Goal: Information Seeking & Learning: Learn about a topic

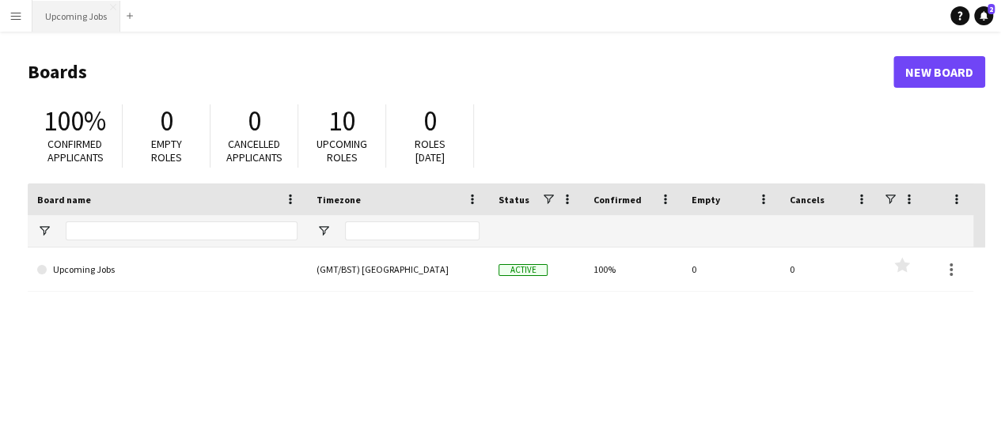
click at [62, 12] on button "Upcoming Jobs Close" at bounding box center [76, 16] width 88 height 31
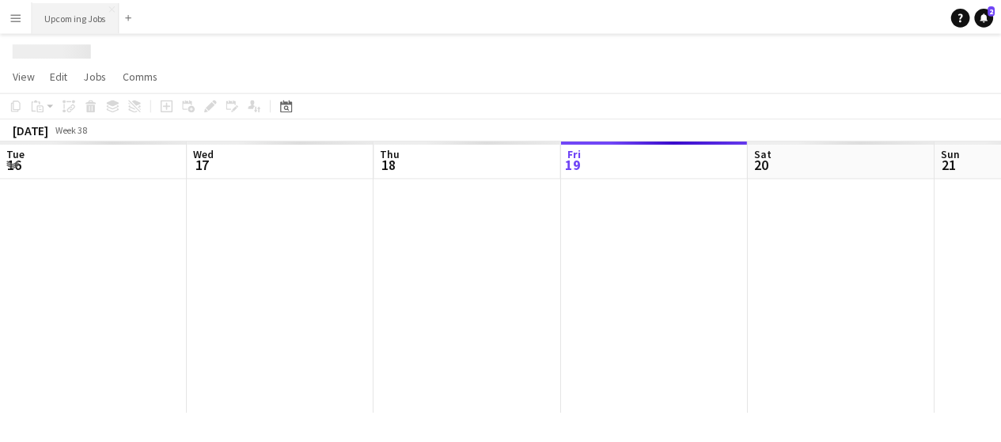
scroll to position [0, 378]
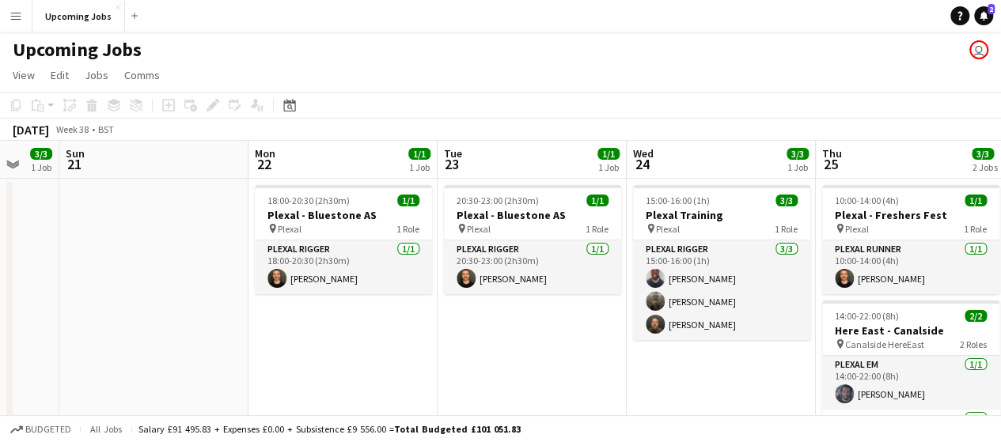
drag, startPoint x: 874, startPoint y: 366, endPoint x: 417, endPoint y: 347, distance: 457.8
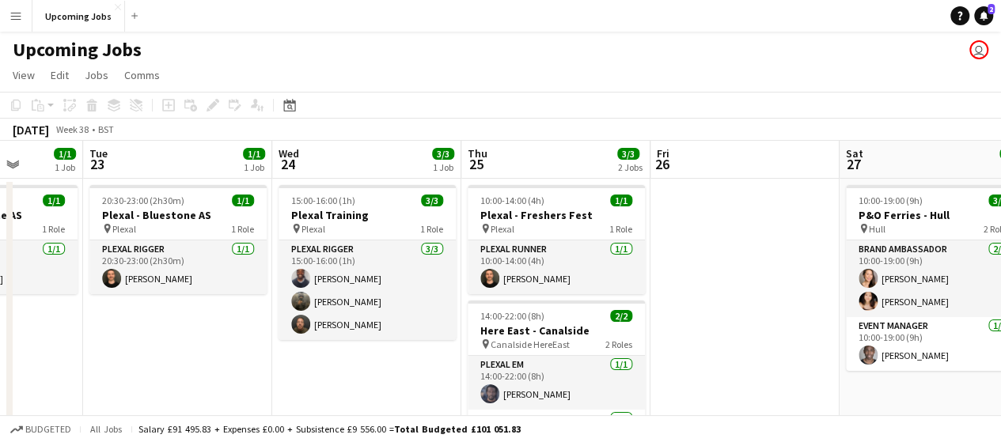
scroll to position [0, 499]
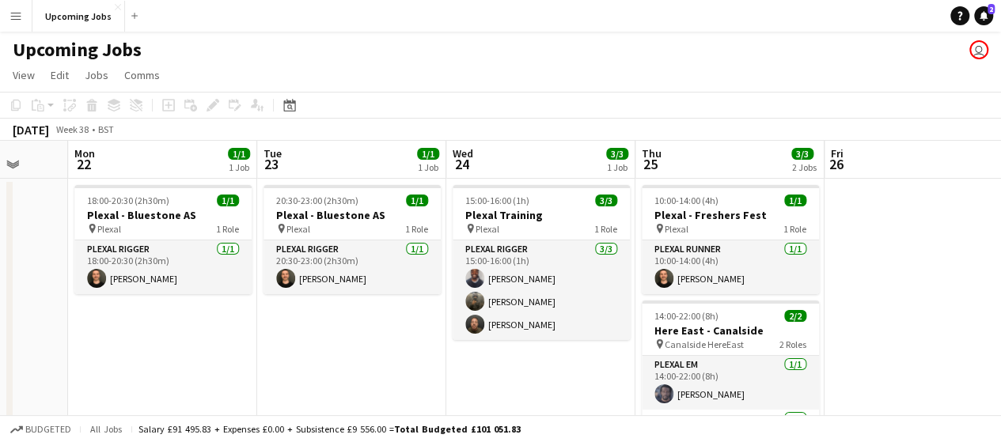
drag, startPoint x: 602, startPoint y: 376, endPoint x: 475, endPoint y: 423, distance: 135.7
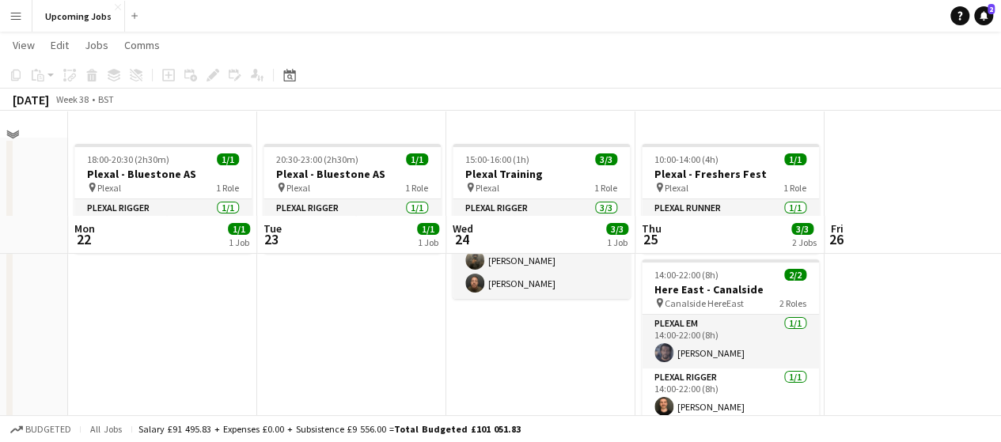
scroll to position [0, 0]
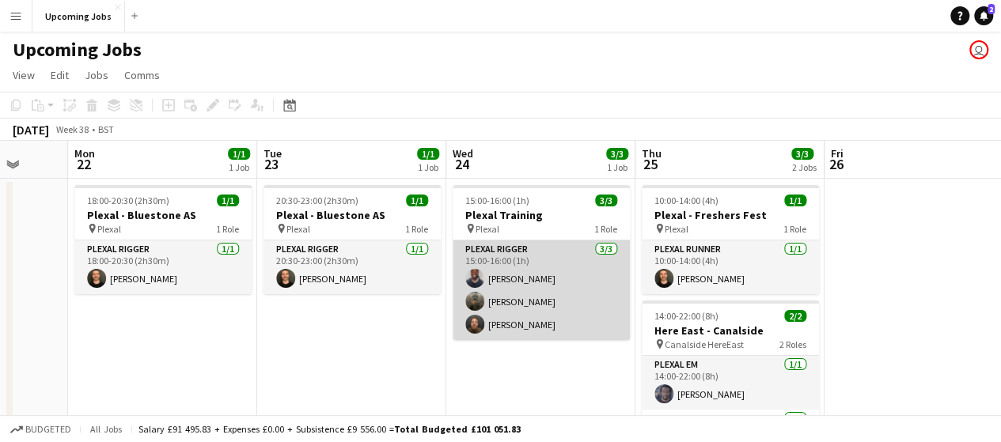
click at [468, 310] on app-card-role "Plexal Rigger [DATE] 15:00-16:00 (1h) [PERSON_NAME] [PERSON_NAME] [PERSON_NAME]" at bounding box center [541, 291] width 177 height 100
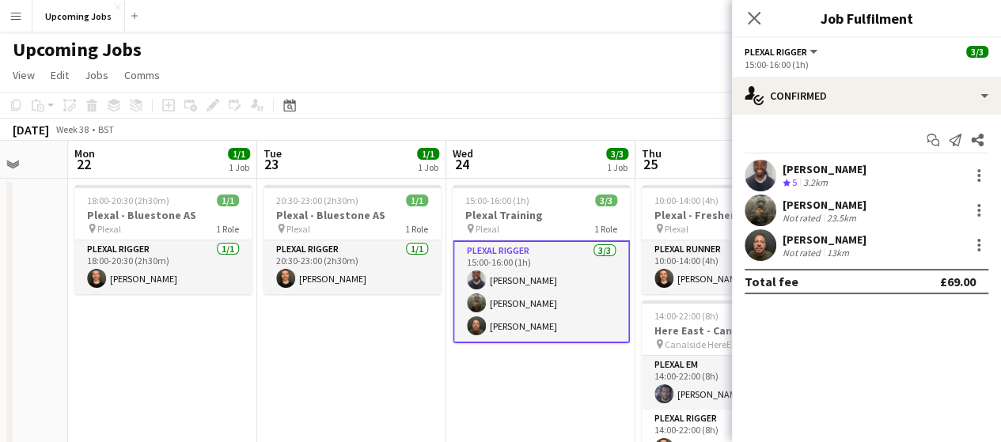
drag, startPoint x: 762, startPoint y: 200, endPoint x: 775, endPoint y: 216, distance: 20.3
click at [763, 200] on app-user-avatar at bounding box center [761, 211] width 32 height 32
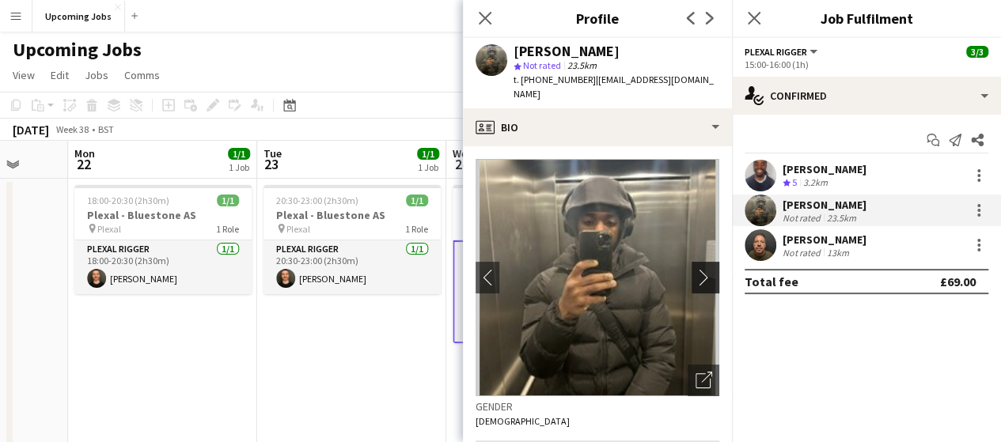
click at [692, 262] on button "chevron-right" at bounding box center [708, 278] width 32 height 32
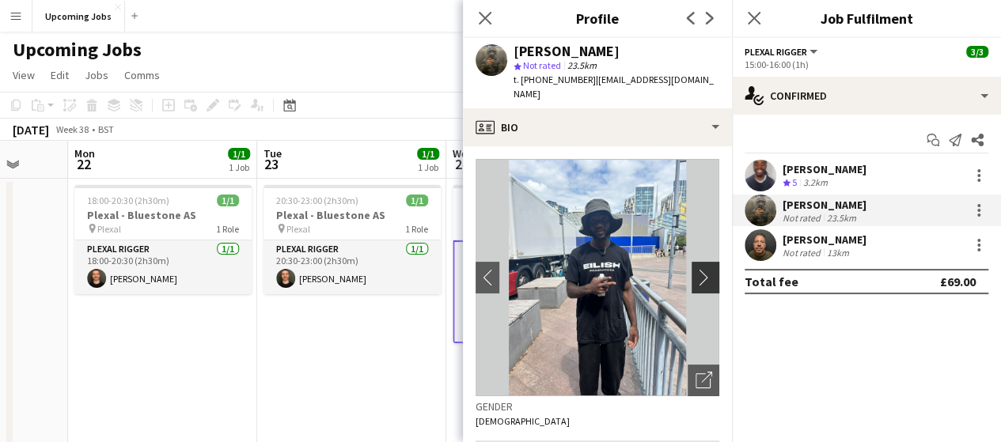
click at [696, 269] on app-icon "chevron-right" at bounding box center [708, 277] width 25 height 17
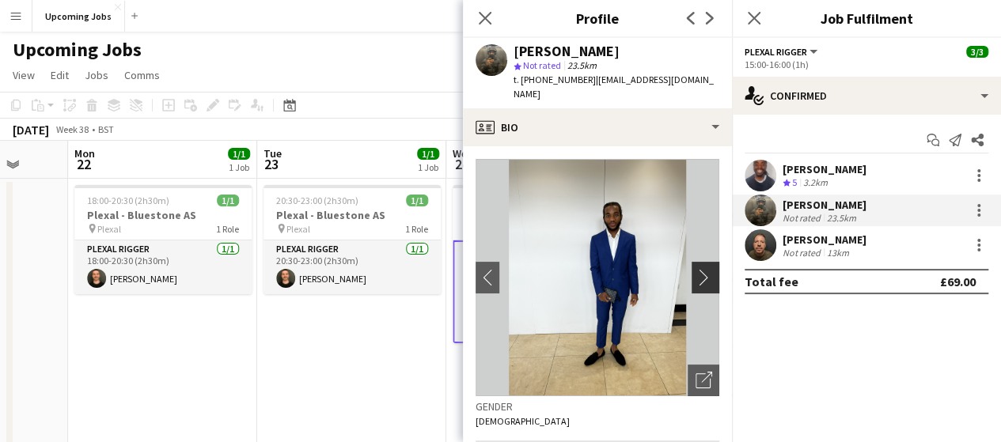
click at [696, 269] on app-icon "chevron-right" at bounding box center [708, 277] width 25 height 17
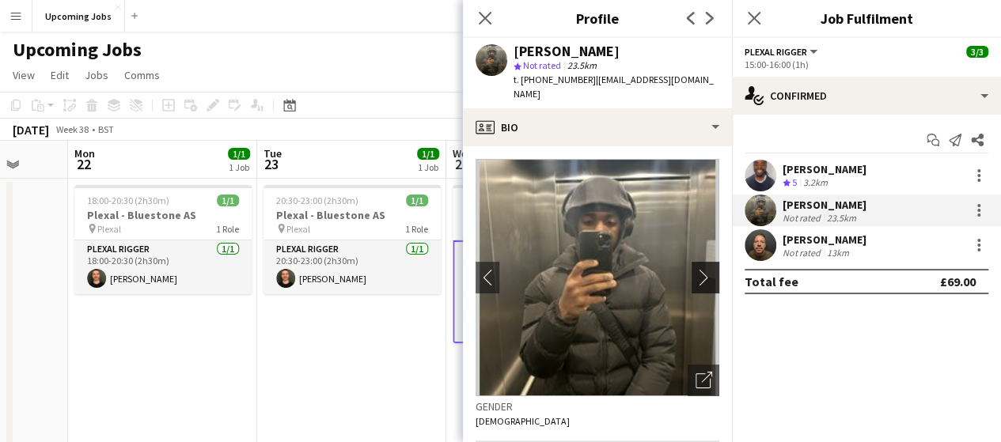
click at [696, 269] on app-icon "chevron-right" at bounding box center [708, 277] width 25 height 17
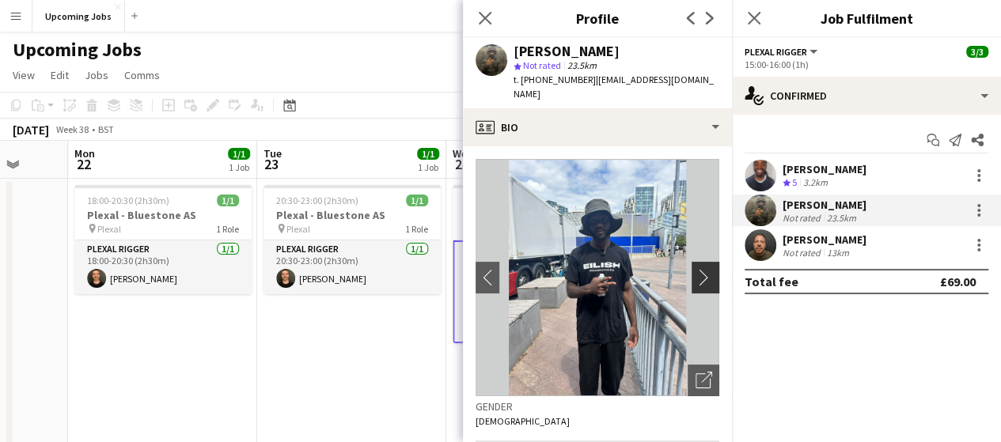
click at [696, 269] on app-icon "chevron-right" at bounding box center [708, 277] width 25 height 17
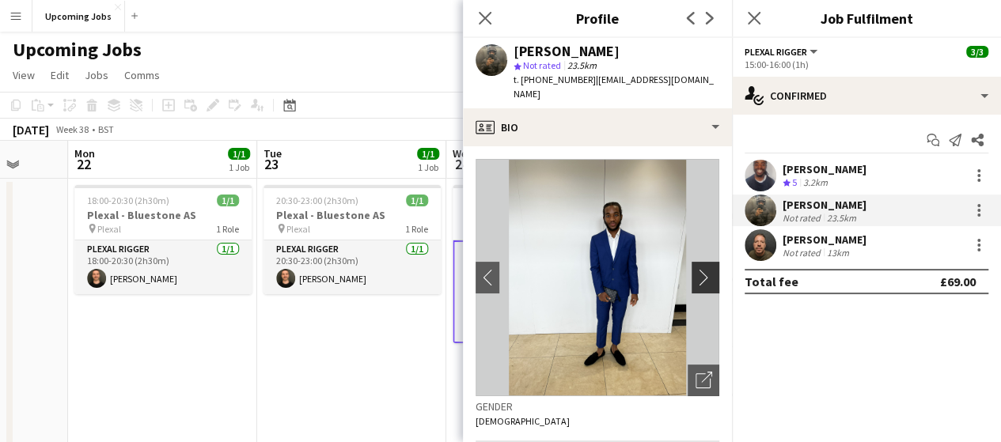
click at [696, 269] on app-icon "chevron-right" at bounding box center [708, 277] width 25 height 17
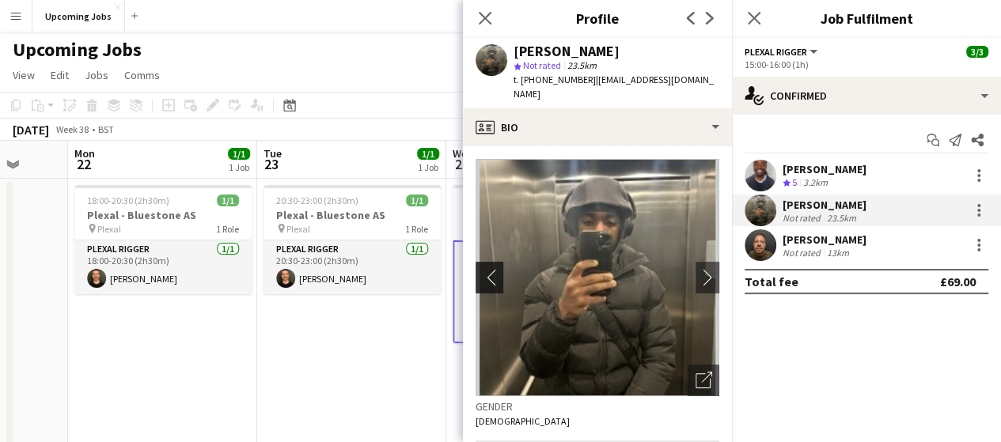
drag, startPoint x: 487, startPoint y: 261, endPoint x: 495, endPoint y: 259, distance: 8.3
click at [487, 269] on app-icon "chevron-left" at bounding box center [488, 277] width 25 height 17
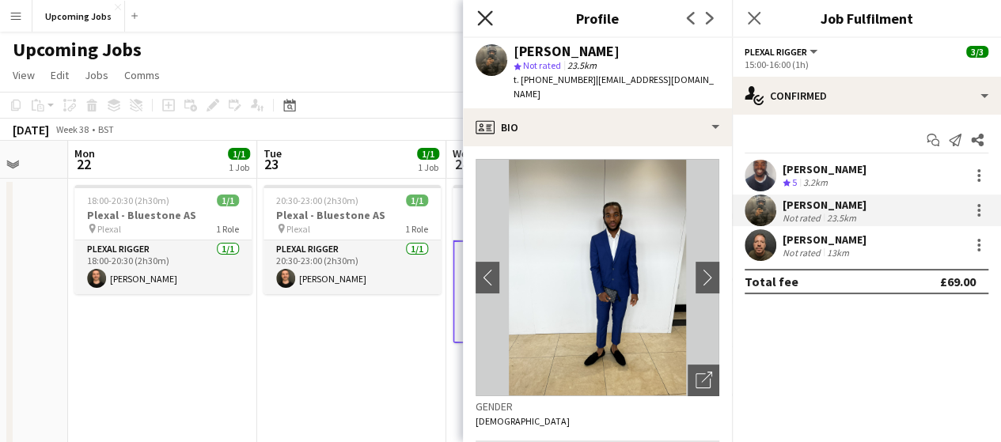
click at [487, 21] on icon at bounding box center [484, 17] width 15 height 15
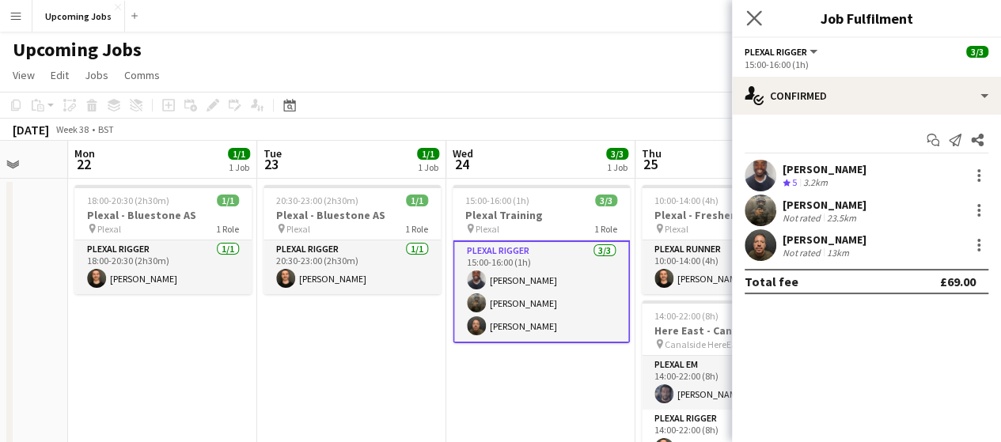
drag, startPoint x: 749, startPoint y: 26, endPoint x: 637, endPoint y: 61, distance: 117.6
click at [749, 26] on app-icon "Close pop-in" at bounding box center [754, 18] width 23 height 23
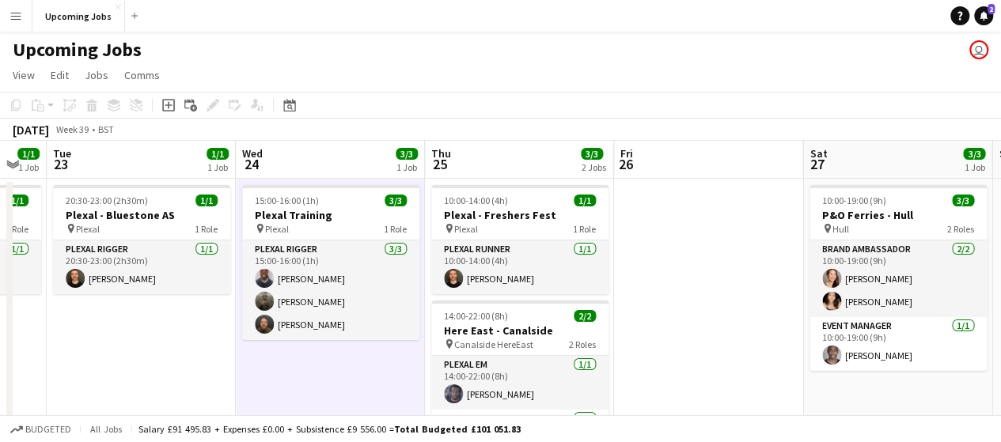
scroll to position [0, 718]
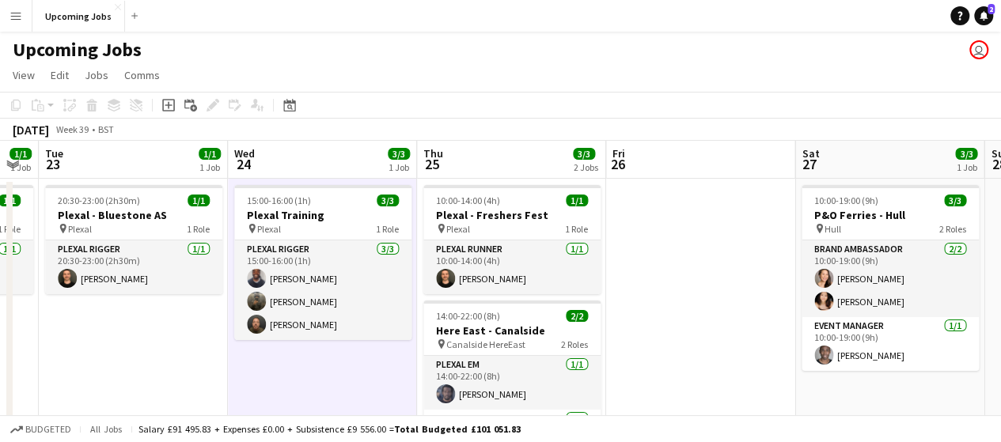
drag, startPoint x: 501, startPoint y: 384, endPoint x: 375, endPoint y: 373, distance: 126.3
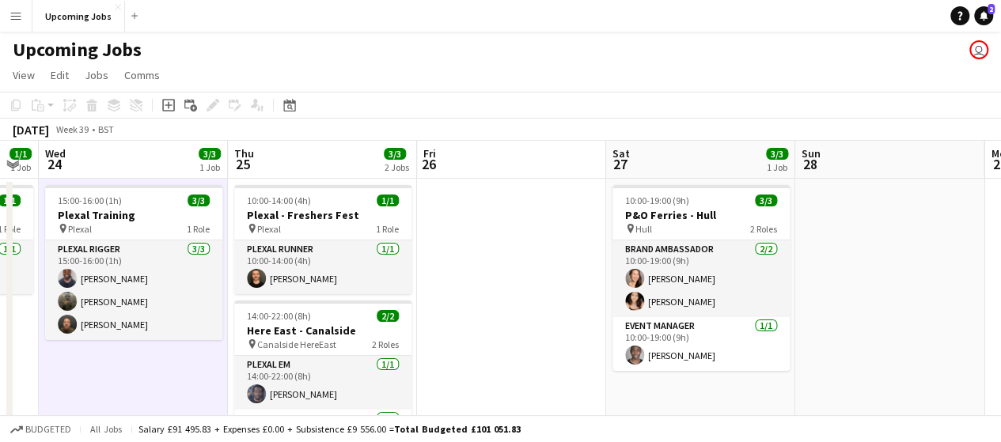
scroll to position [0, 521]
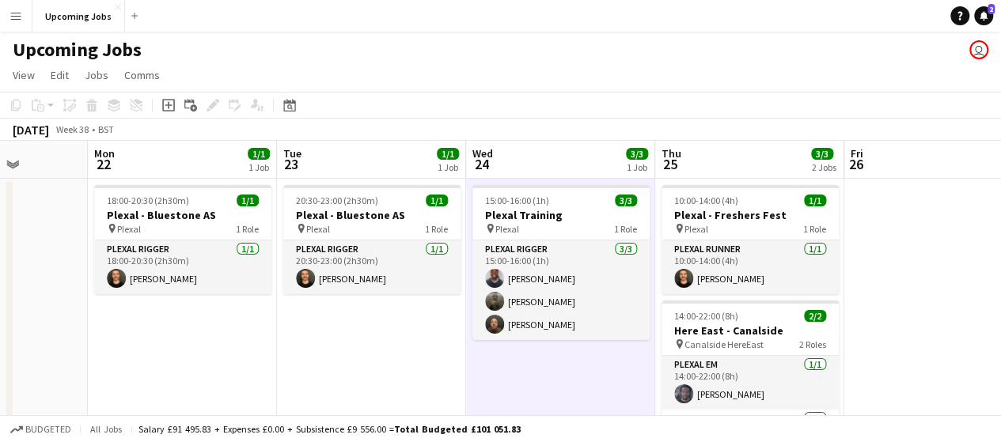
drag, startPoint x: 734, startPoint y: 370, endPoint x: 948, endPoint y: 410, distance: 218.2
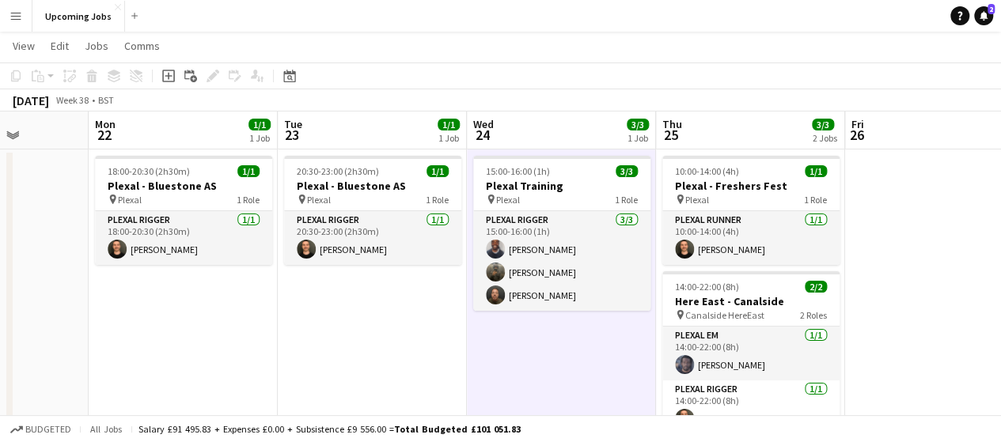
scroll to position [0, 0]
